Goal: Information Seeking & Learning: Learn about a topic

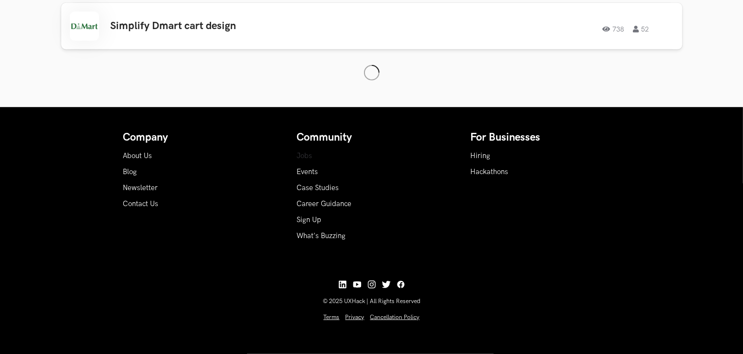
scroll to position [675, 0]
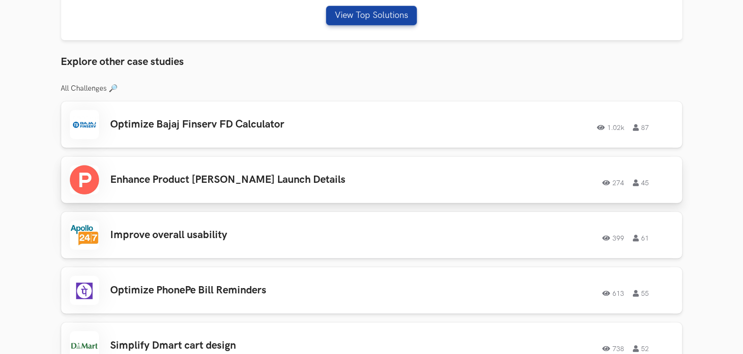
scroll to position [361, 0]
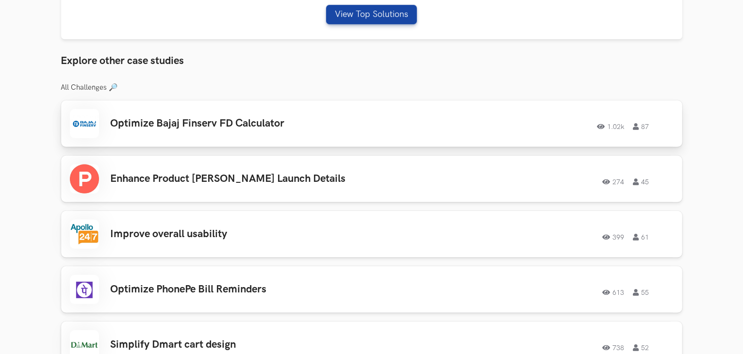
click at [493, 128] on div "1.02k 87" at bounding box center [542, 123] width 264 height 13
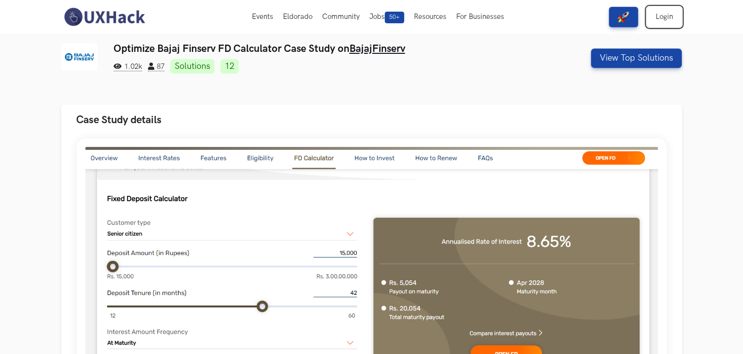
click at [658, 20] on link "Login" at bounding box center [664, 17] width 35 height 20
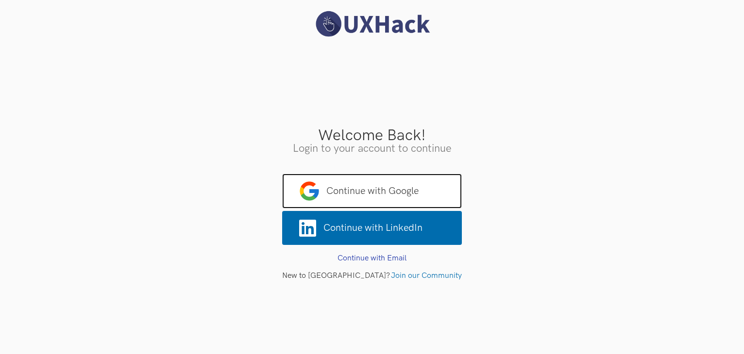
click at [386, 202] on span "Continue with Google" at bounding box center [372, 191] width 180 height 35
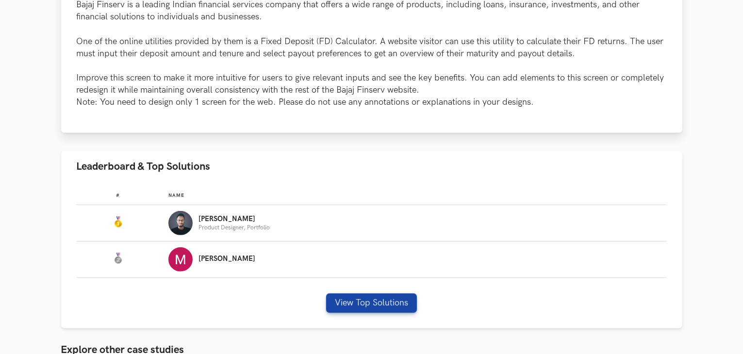
scroll to position [408, 0]
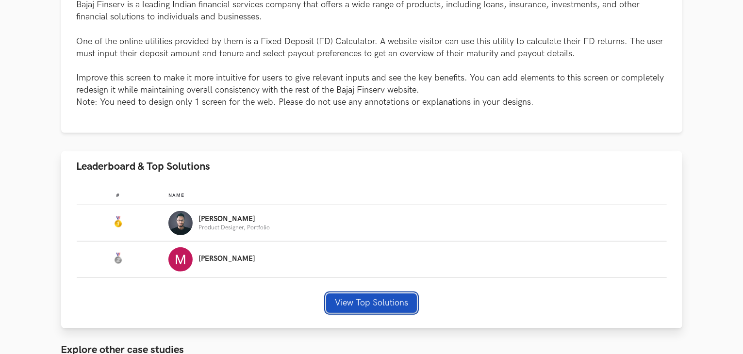
click at [385, 296] on button "View Top Solutions" at bounding box center [371, 303] width 91 height 19
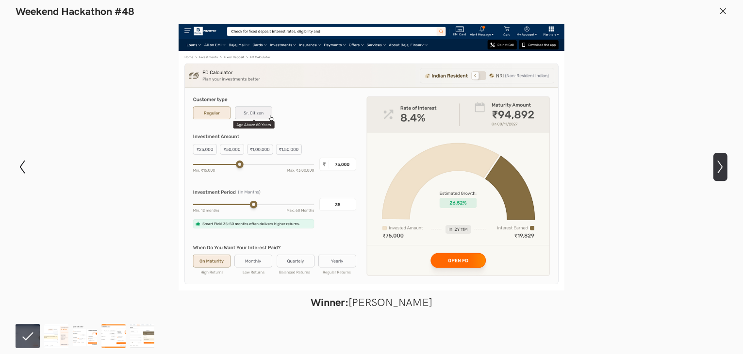
click at [717, 169] on icon "Show next slide" at bounding box center [721, 167] width 14 height 14
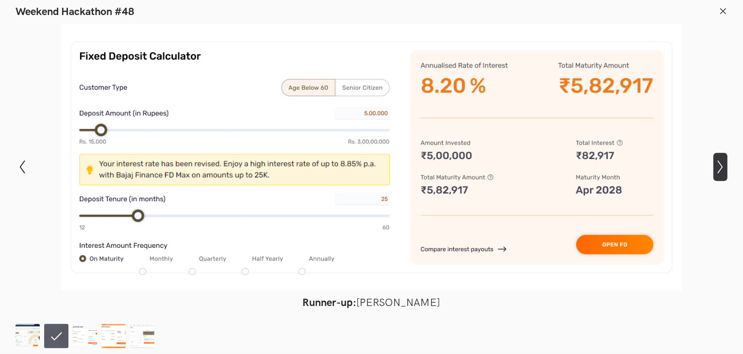
click at [716, 167] on icon "Show next slide" at bounding box center [721, 167] width 14 height 14
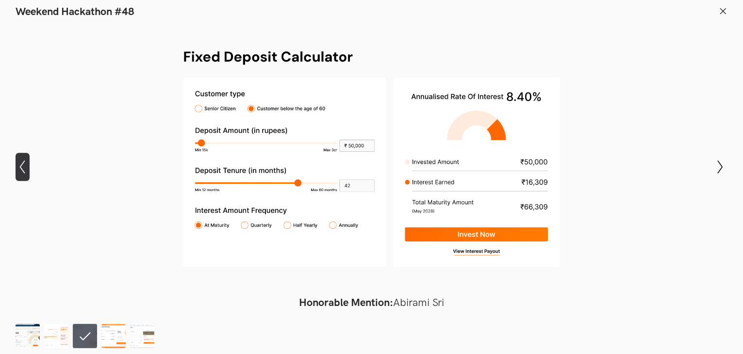
click at [21, 166] on icon "Show previous slide" at bounding box center [23, 167] width 14 height 14
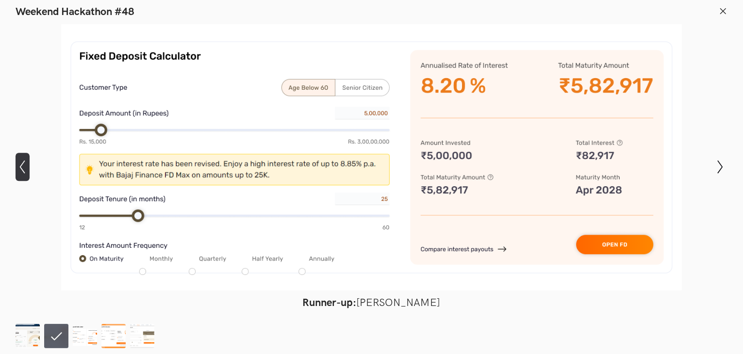
click at [21, 166] on icon at bounding box center [22, 167] width 5 height 14
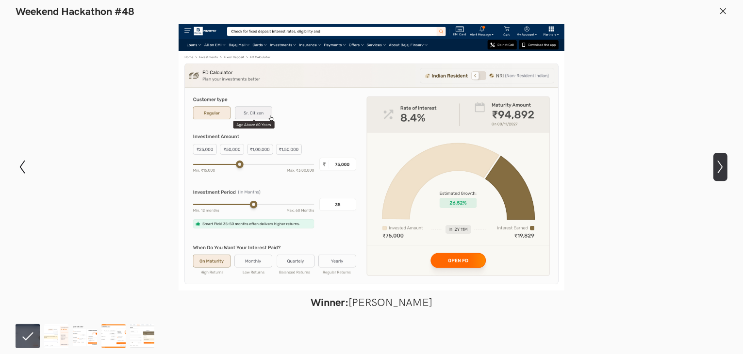
click at [714, 165] on icon "Show next slide" at bounding box center [721, 167] width 14 height 14
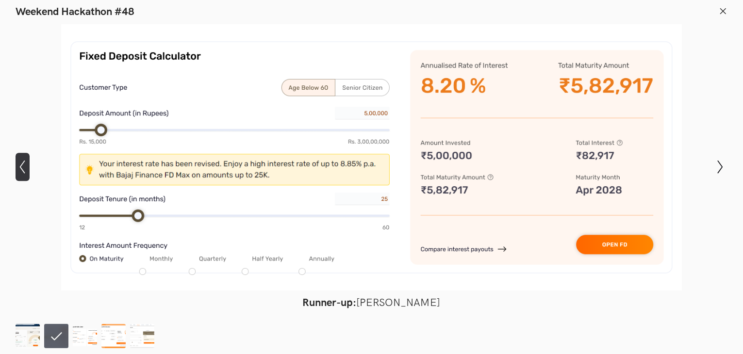
click at [27, 170] on icon "Show previous slide" at bounding box center [23, 167] width 14 height 14
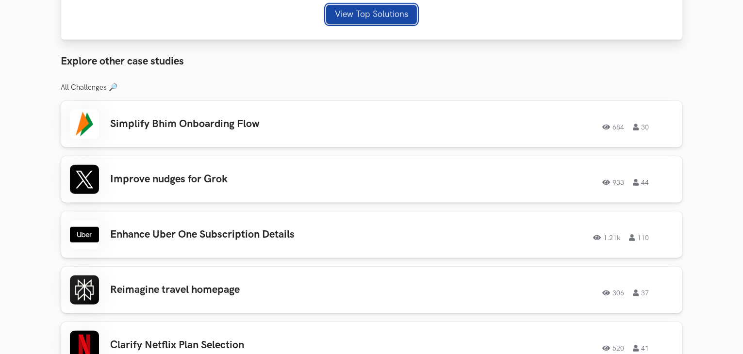
scroll to position [716, 0]
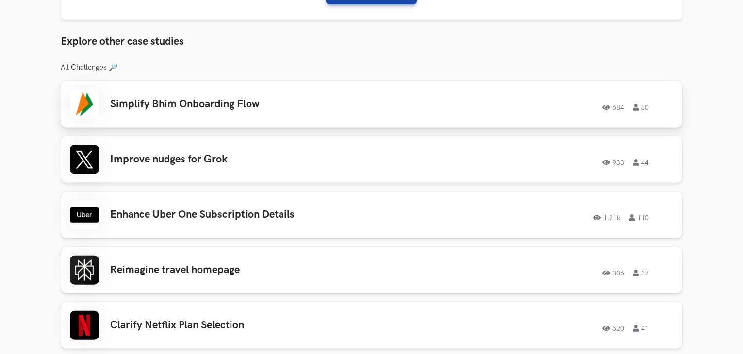
click at [232, 110] on h3 "Simplify Bhim Onboarding Flow" at bounding box center [249, 104] width 276 height 13
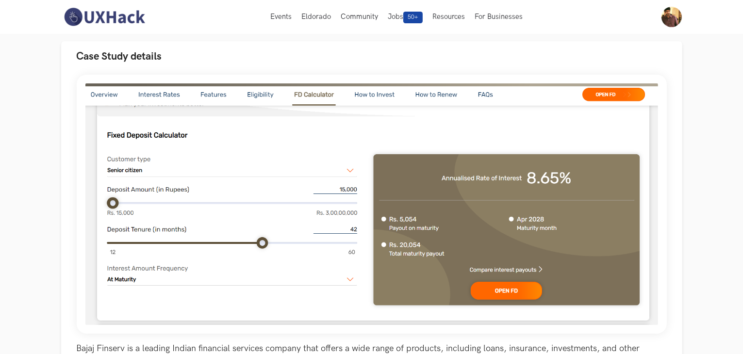
scroll to position [0, 0]
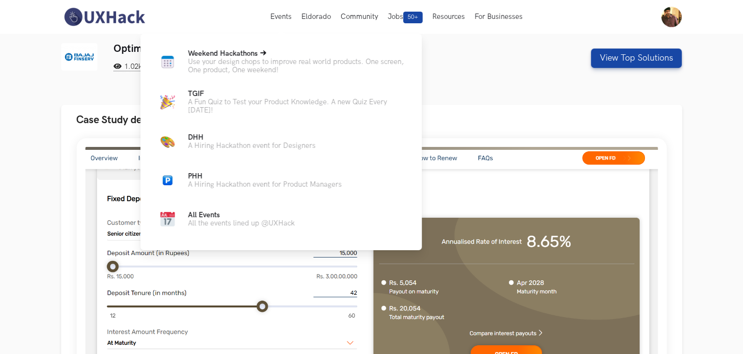
click at [254, 50] on span "Weekend Hackathons Live" at bounding box center [223, 54] width 70 height 8
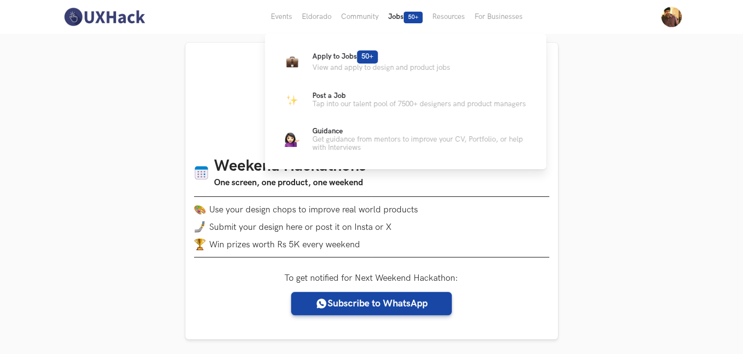
click at [396, 16] on button "Jobs 50+" at bounding box center [405, 17] width 44 height 34
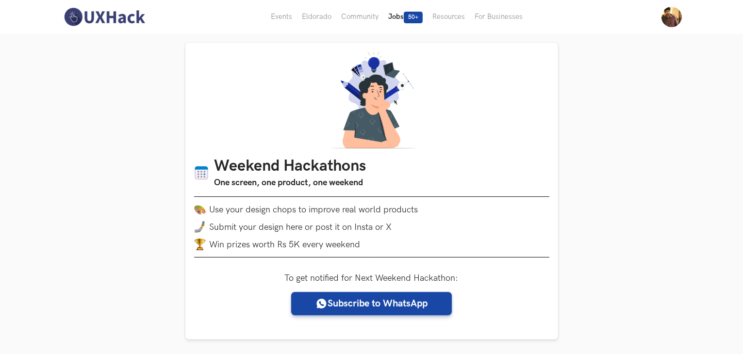
click at [396, 16] on button "Jobs 50+" at bounding box center [405, 17] width 44 height 34
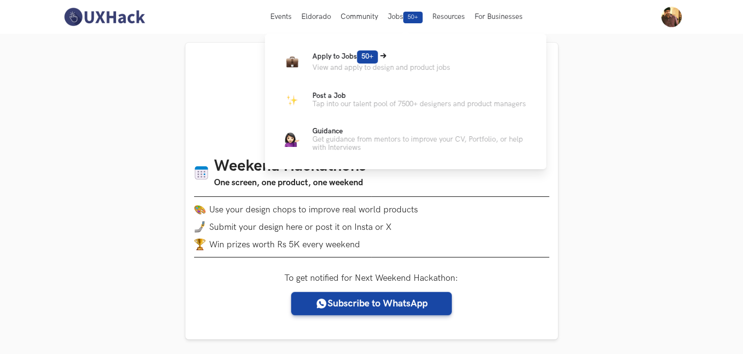
click at [378, 63] on span "50+" at bounding box center [367, 56] width 21 height 13
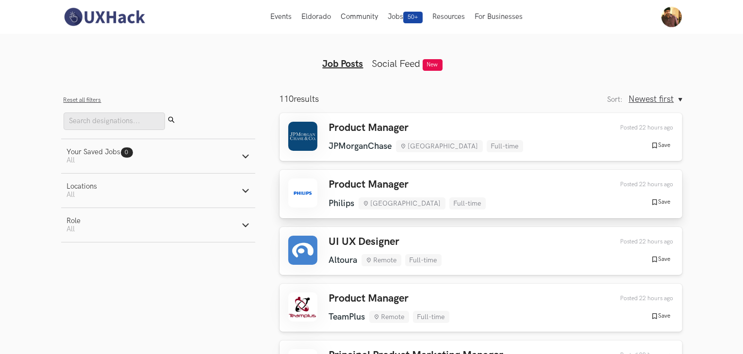
click at [470, 181] on div "Product Manager Philips [GEOGRAPHIC_DATA] Full-time Philips [GEOGRAPHIC_DATA] F…" at bounding box center [480, 194] width 385 height 31
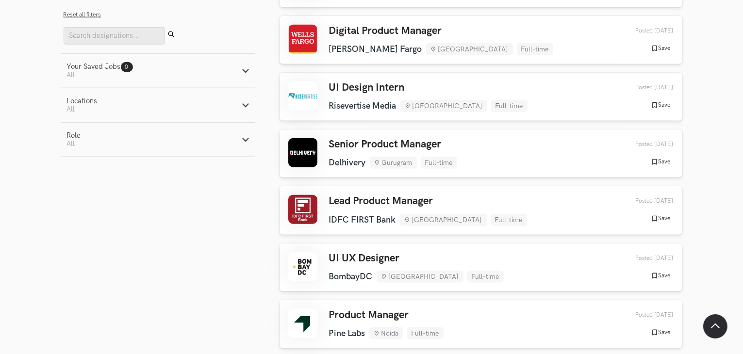
scroll to position [1147, 0]
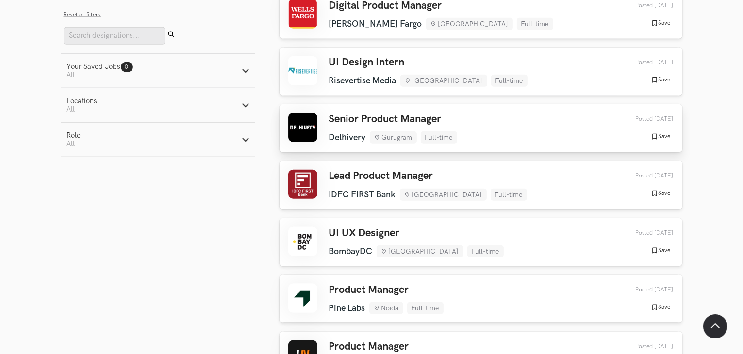
click at [449, 118] on h3 "Senior Product Manager" at bounding box center [393, 119] width 128 height 13
